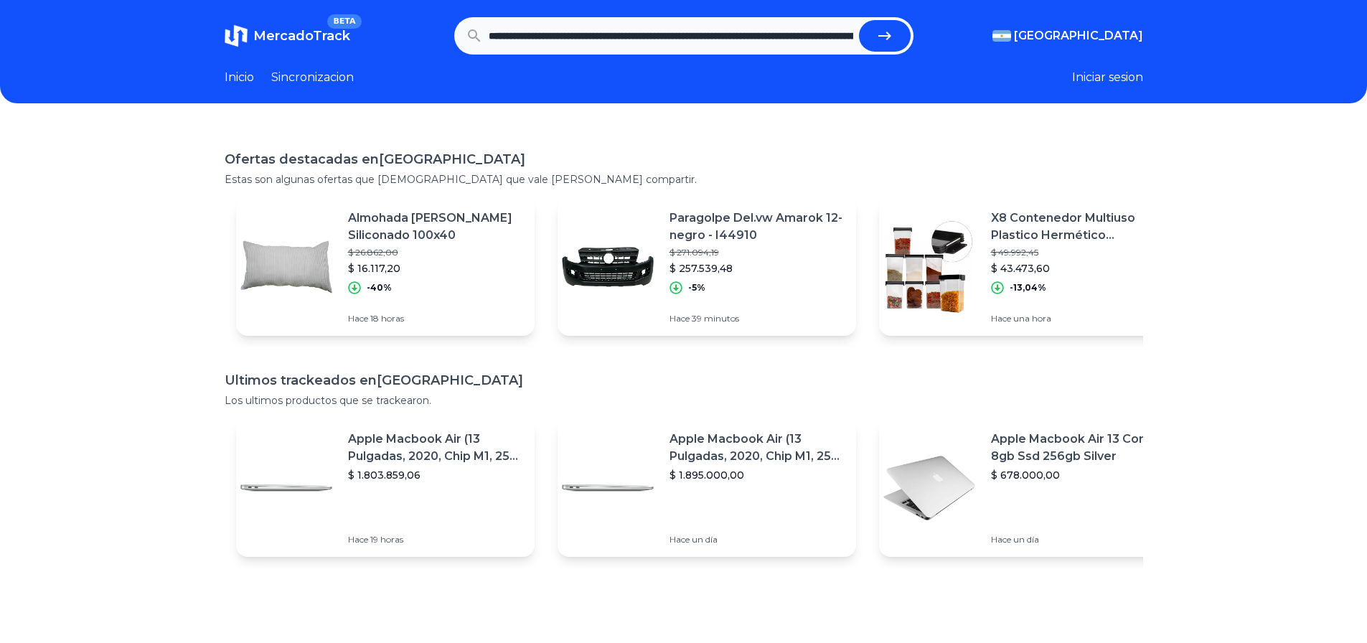
click at [884, 34] on icon "submit" at bounding box center [884, 35] width 17 height 17
type input "**********"
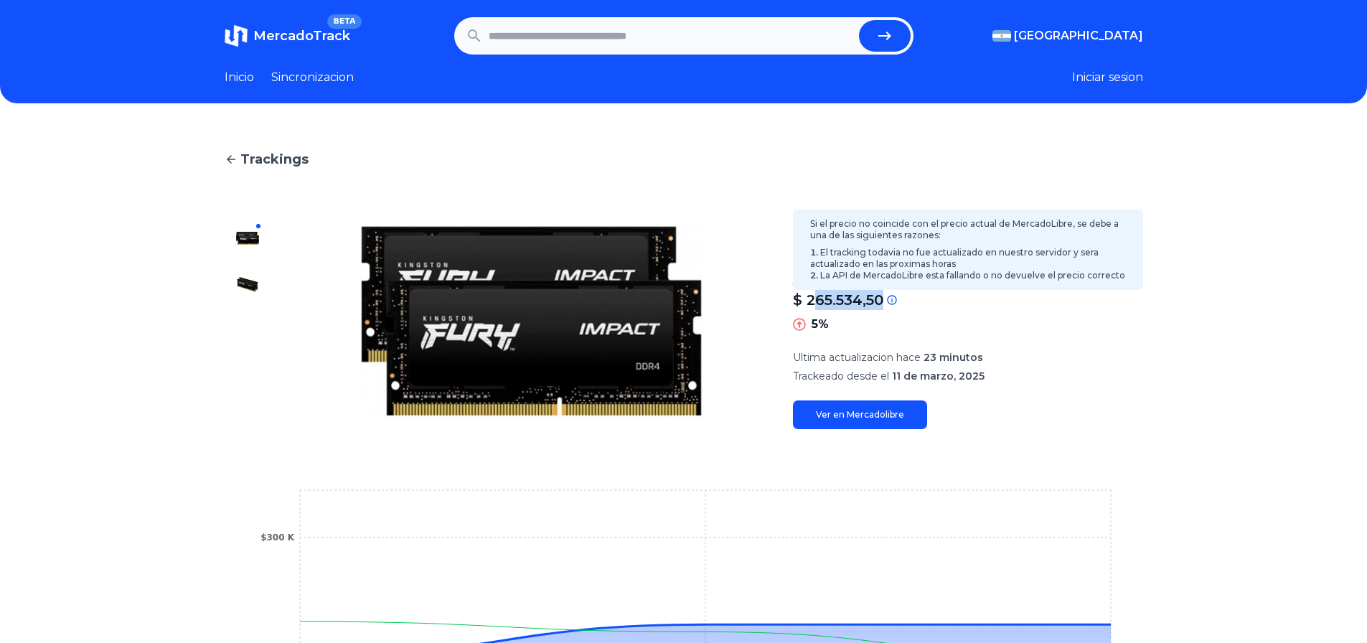
drag, startPoint x: 825, startPoint y: 304, endPoint x: 889, endPoint y: 302, distance: 64.6
click at [889, 302] on div "$ 265.534,50" at bounding box center [968, 300] width 350 height 20
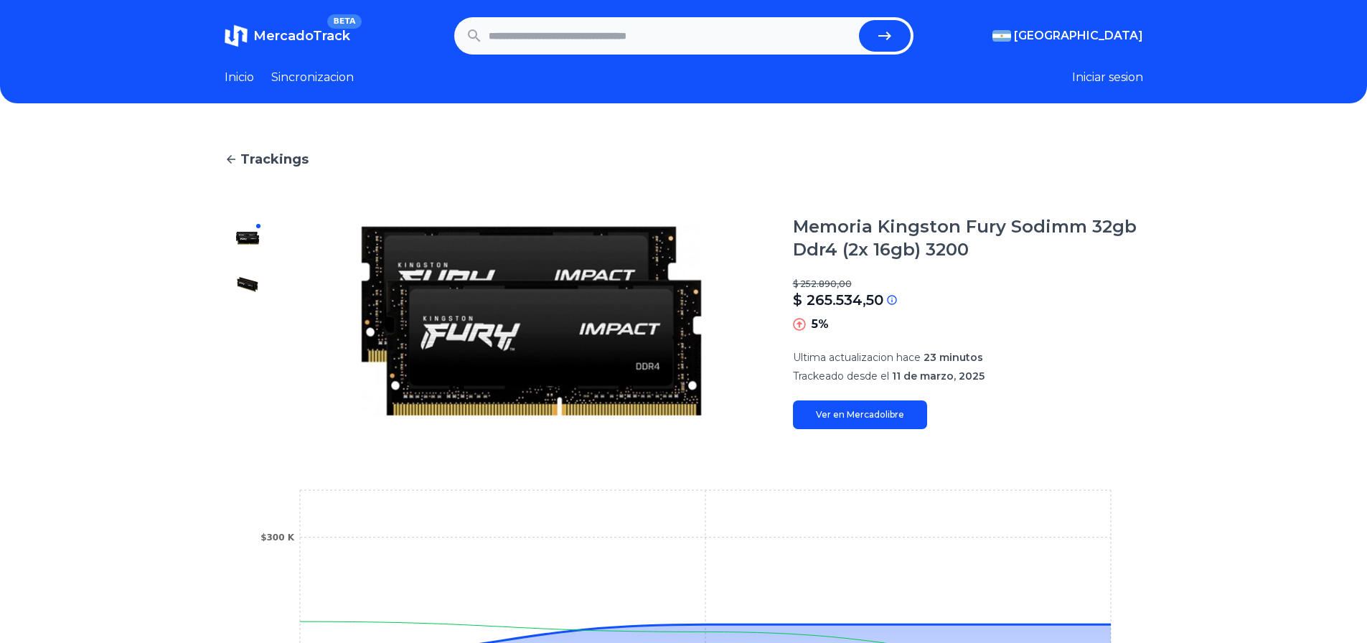
click at [843, 314] on div "$ 252.890,00 $ 265.534,50 Si el precio no coincide con el precio actual de Merc…" at bounding box center [968, 305] width 350 height 55
drag, startPoint x: 921, startPoint y: 352, endPoint x: 991, endPoint y: 378, distance: 75.2
click at [991, 378] on section "Ultima actualizacion hace 23 minutos Trackeado desde el [DATE][PERSON_NAME]" at bounding box center [968, 366] width 350 height 33
click at [954, 359] on span "23 minutos" at bounding box center [954, 357] width 60 height 13
click at [981, 388] on div "Memoria Kingston Fury Sodimm 32gb Ddr4 (2x 16gb) 3200 $ 252.890,00 $ 265.534,50…" at bounding box center [968, 322] width 350 height 214
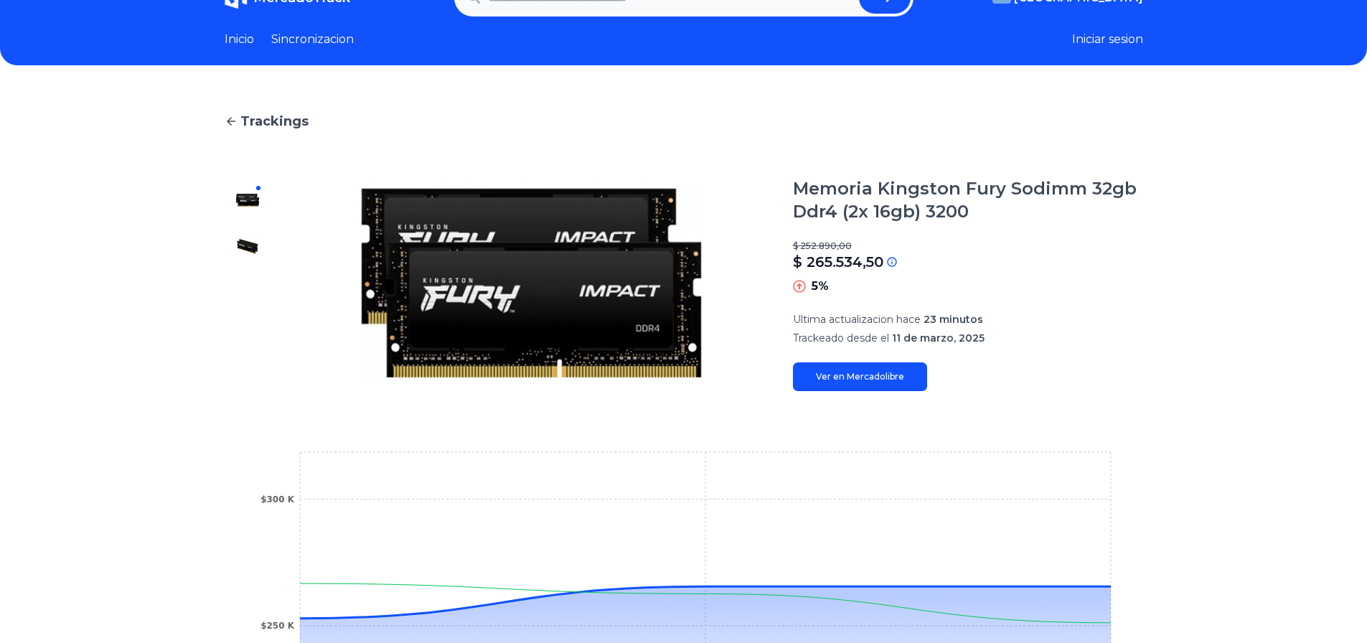
scroll to position [55, 0]
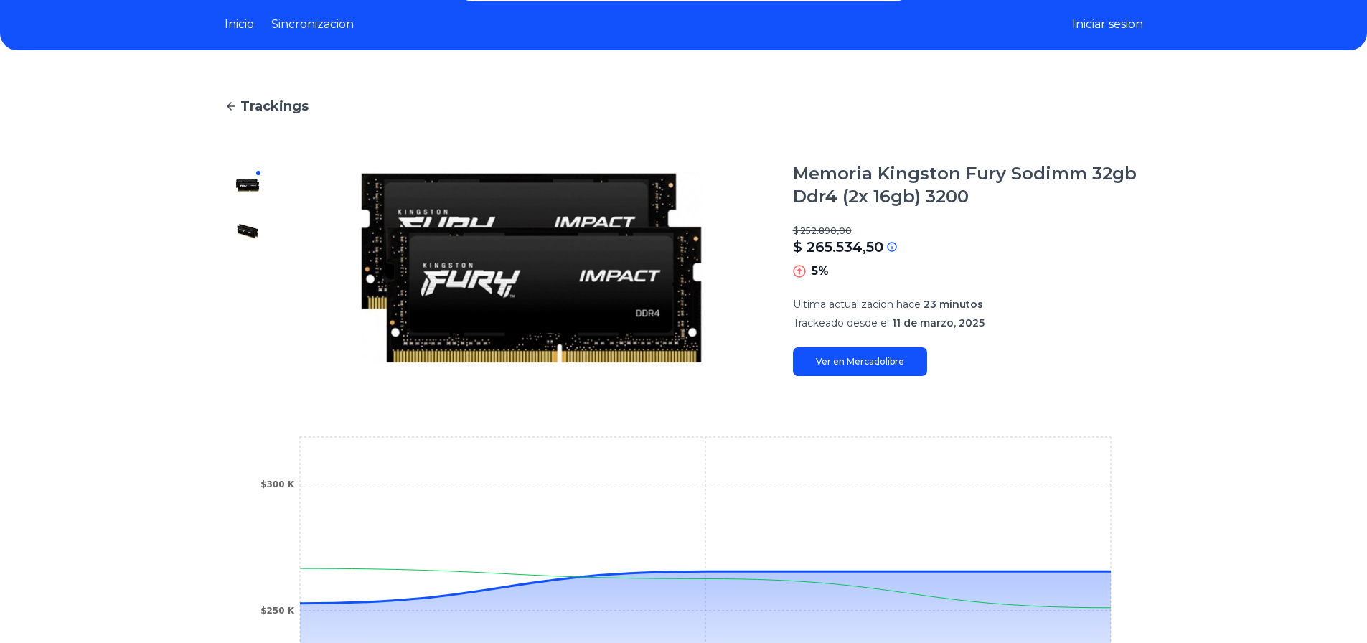
drag, startPoint x: 761, startPoint y: 220, endPoint x: 767, endPoint y: 245, distance: 26.5
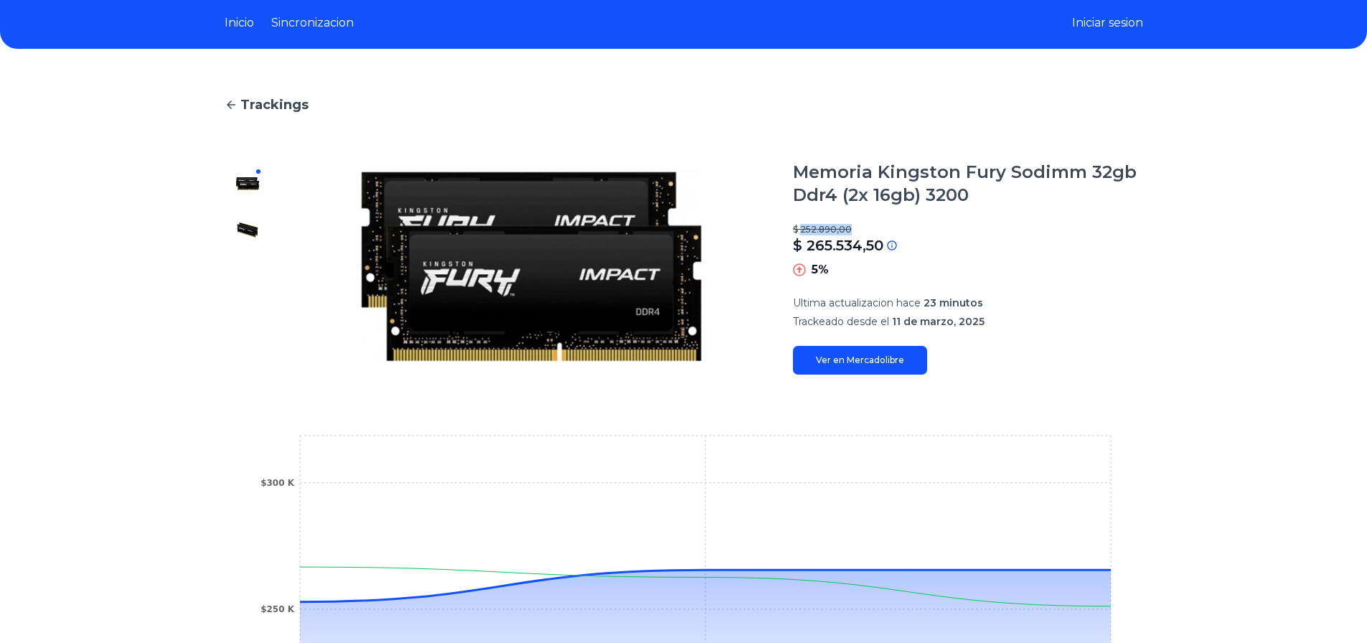
drag, startPoint x: 809, startPoint y: 230, endPoint x: 851, endPoint y: 227, distance: 41.7
click at [851, 227] on p "$ 252.890,00" at bounding box center [968, 229] width 350 height 11
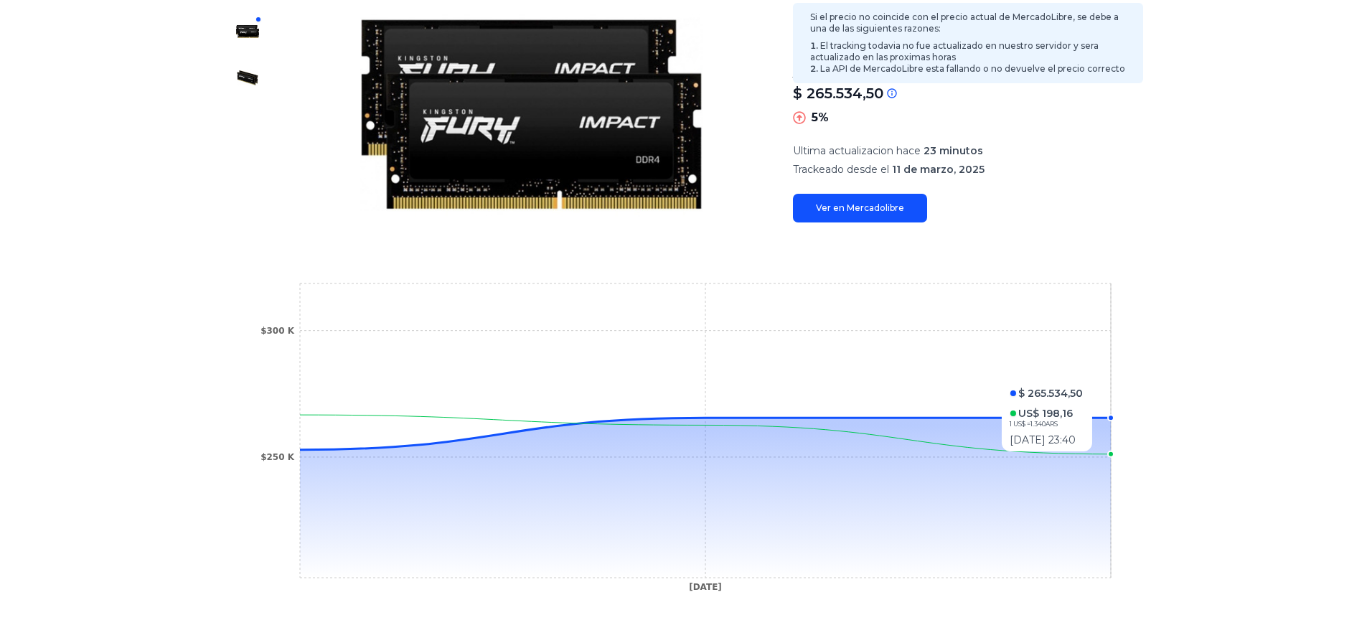
scroll to position [0, 0]
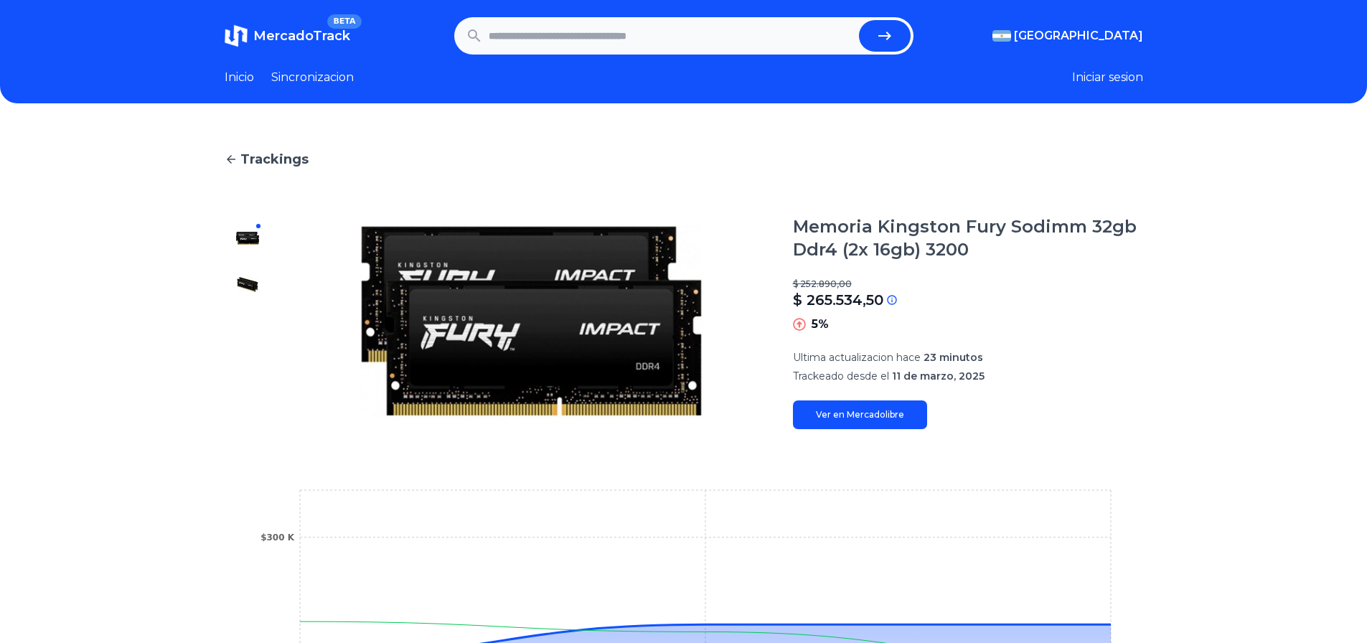
click at [262, 268] on div at bounding box center [248, 322] width 46 height 214
click at [254, 295] on img at bounding box center [247, 284] width 23 height 23
